Goal: Navigation & Orientation: Find specific page/section

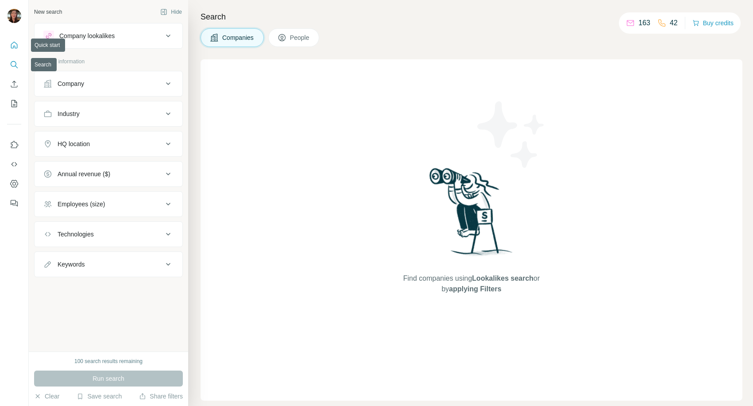
click at [18, 39] on button "Quick start" at bounding box center [14, 45] width 14 height 16
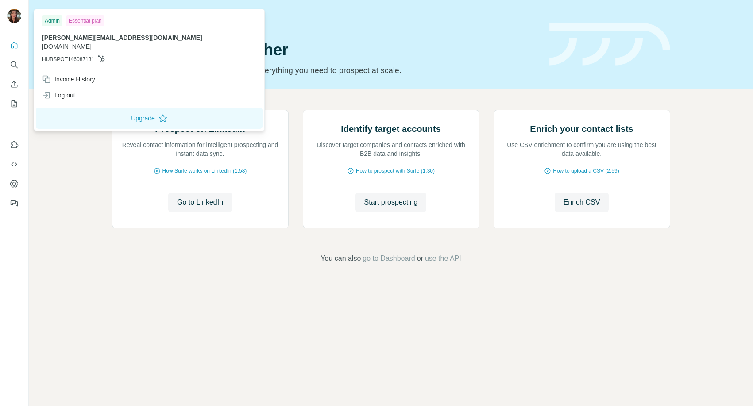
click at [15, 14] on img at bounding box center [14, 16] width 14 height 14
click at [78, 71] on div "Invoice History" at bounding box center [149, 79] width 225 height 16
click at [81, 245] on div "Prospect on LinkedIn Reveal contact information for intelligent prospecting and…" at bounding box center [391, 187] width 724 height 197
click at [11, 20] on img at bounding box center [14, 16] width 14 height 14
click at [84, 205] on div "Prospect on LinkedIn Reveal contact information for intelligent prospecting and…" at bounding box center [391, 187] width 724 height 197
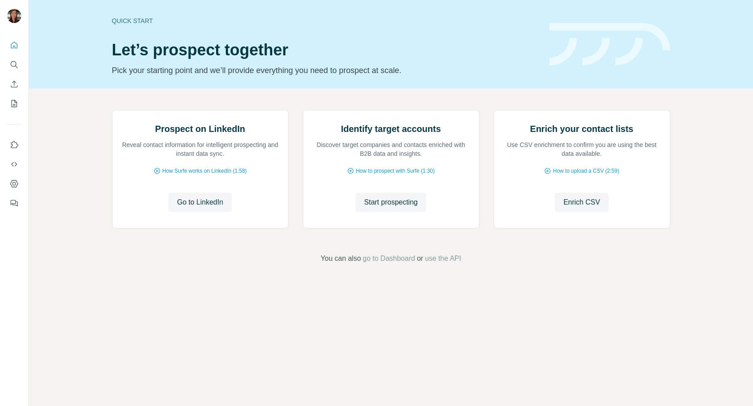
click at [648, 285] on div "Prospect on LinkedIn Reveal contact information for intelligent prospecting and…" at bounding box center [391, 187] width 724 height 197
click at [15, 201] on icon "Feedback" at bounding box center [13, 202] width 5 height 5
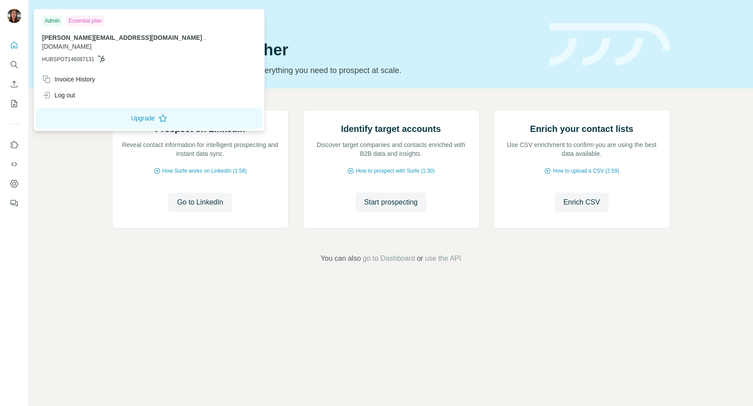
click at [11, 12] on img at bounding box center [14, 16] width 14 height 14
click at [170, 285] on div "Prospect on LinkedIn Reveal contact information for intelligent prospecting and…" at bounding box center [391, 187] width 724 height 197
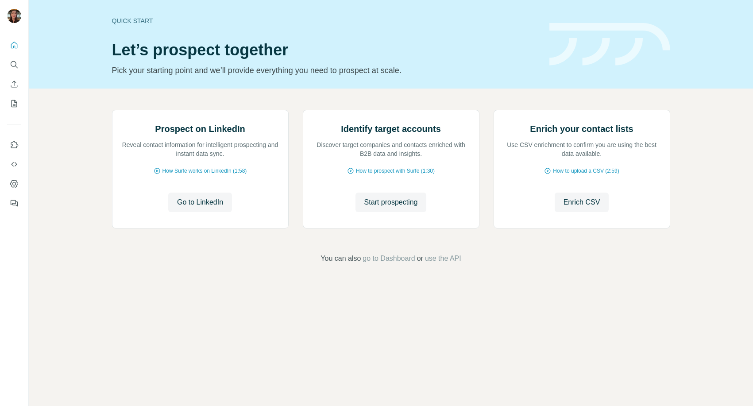
click at [67, 154] on div "Prospect on LinkedIn Reveal contact information for intelligent prospecting and…" at bounding box center [391, 187] width 724 height 197
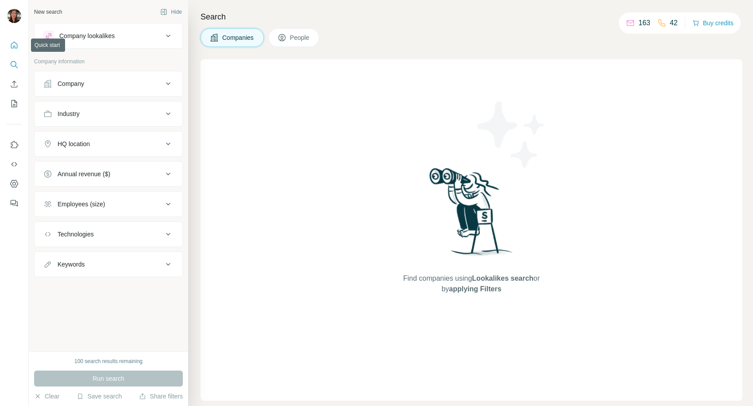
click at [15, 45] on icon "Quick start" at bounding box center [14, 45] width 9 height 9
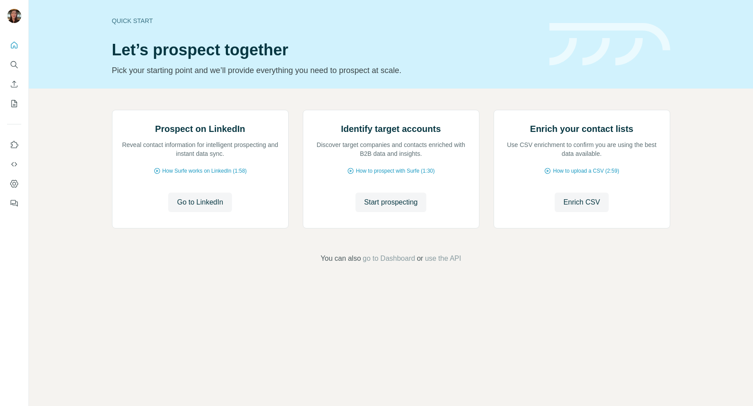
click at [13, 213] on div at bounding box center [14, 203] width 29 height 406
click at [14, 203] on icon "Feedback" at bounding box center [13, 202] width 5 height 5
click at [397, 264] on span "go to Dashboard" at bounding box center [389, 258] width 52 height 11
